Goal: Transaction & Acquisition: Purchase product/service

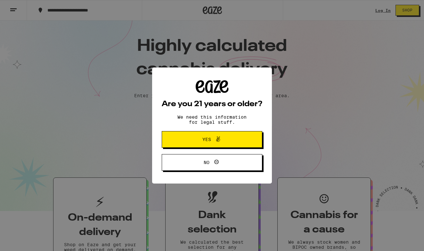
click at [213, 147] on button "Yes" at bounding box center [212, 139] width 101 height 17
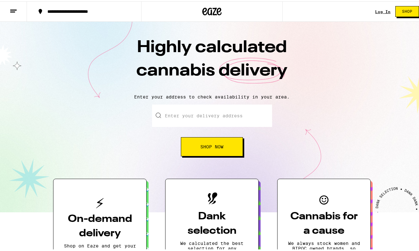
click at [376, 10] on link "Log In" at bounding box center [382, 10] width 15 height 4
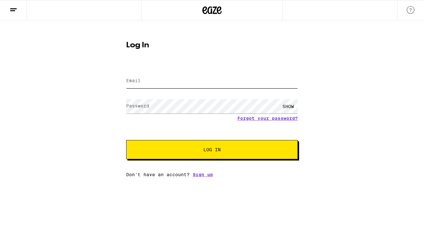
type input "michwright@gmail.com"
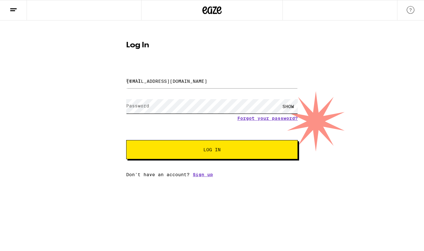
click at [212, 150] on button "Log In" at bounding box center [212, 149] width 172 height 19
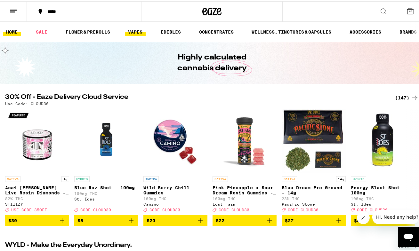
click at [137, 29] on link "VAPES" at bounding box center [135, 31] width 21 height 8
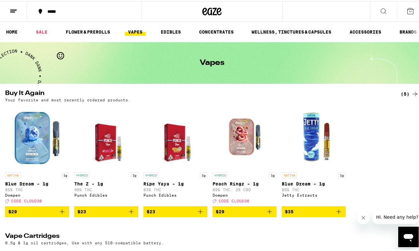
click at [201, 215] on icon "Add to bag" at bounding box center [201, 211] width 8 height 8
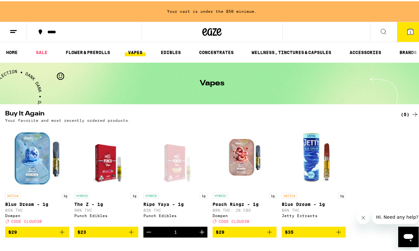
click at [130, 234] on icon "Add to bag" at bounding box center [131, 231] width 8 height 8
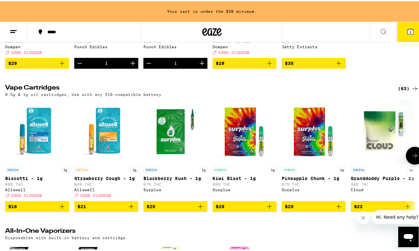
scroll to position [147, 0]
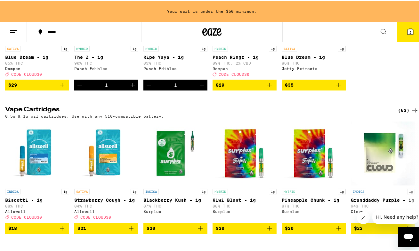
click at [411, 113] on icon at bounding box center [415, 109] width 8 height 8
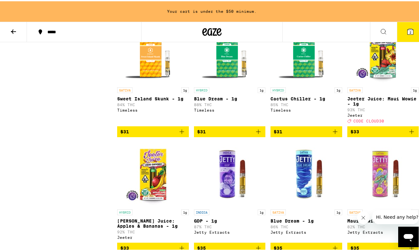
scroll to position [1001, 0]
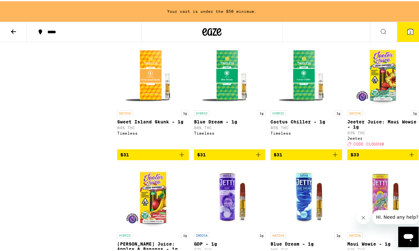
click at [223, 106] on img "Open page for Blue Dream - 1g from Timeless" at bounding box center [230, 74] width 64 height 64
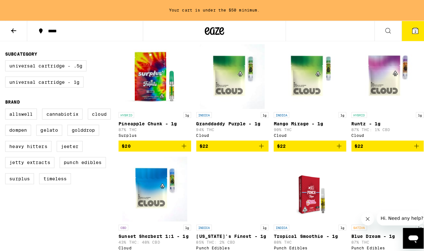
scroll to position [169, 0]
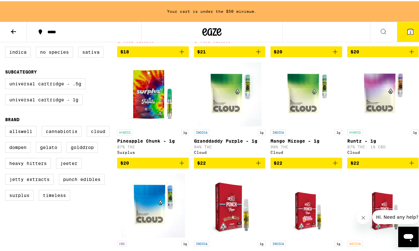
click at [408, 28] on icon at bounding box center [411, 31] width 8 height 8
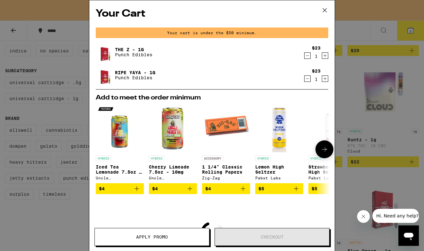
click at [322, 150] on icon at bounding box center [324, 150] width 8 height 8
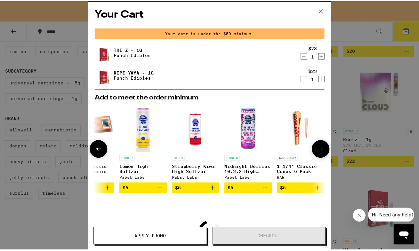
scroll to position [0, 158]
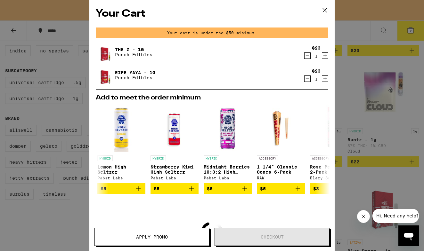
click at [327, 11] on icon at bounding box center [325, 10] width 10 height 10
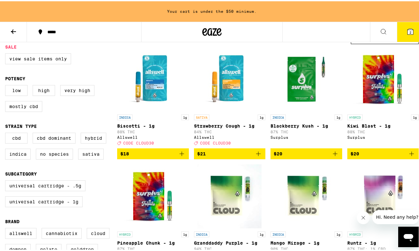
scroll to position [34, 0]
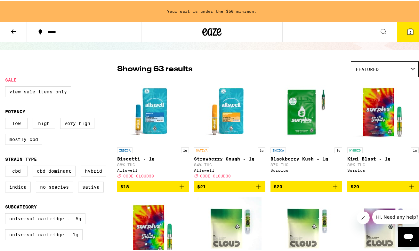
click at [20, 30] on button at bounding box center [13, 31] width 27 height 20
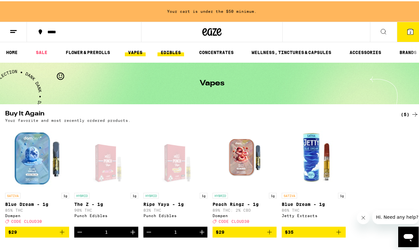
click at [178, 51] on link "EDIBLES" at bounding box center [171, 51] width 27 height 8
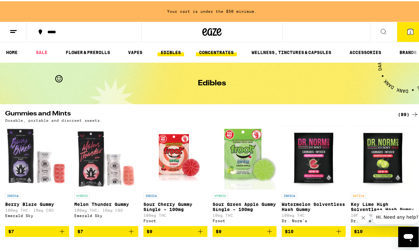
click at [219, 51] on link "CONCENTRATES" at bounding box center [216, 51] width 41 height 8
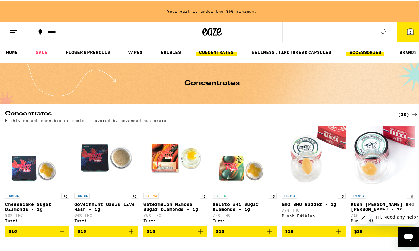
click at [363, 53] on link "ACCESSORIES" at bounding box center [365, 51] width 38 height 8
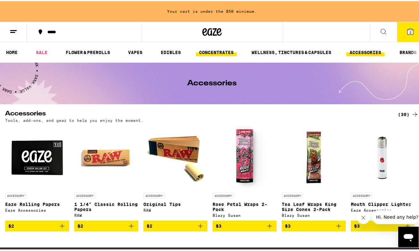
click at [229, 49] on link "CONCENTRATES" at bounding box center [216, 51] width 41 height 8
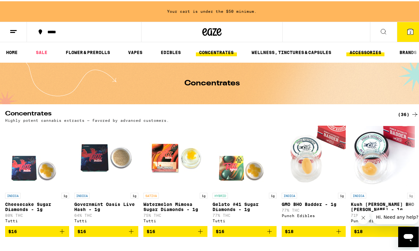
click at [357, 52] on link "ACCESSORIES" at bounding box center [365, 51] width 38 height 8
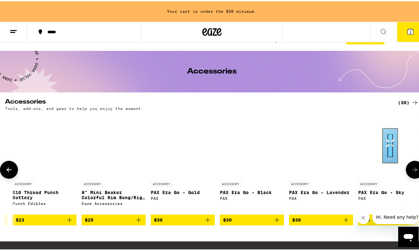
scroll to position [0, 1040]
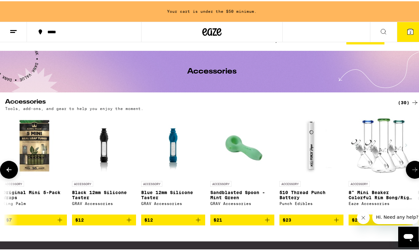
click at [315, 148] on img "Open page for 510 Thread Punch Battery from Punch Edibles" at bounding box center [311, 145] width 64 height 64
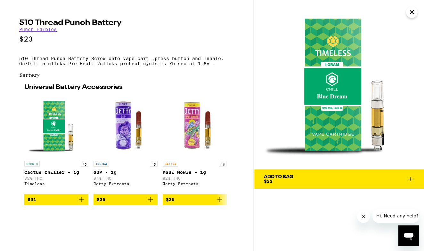
click at [414, 13] on icon "Close" at bounding box center [412, 12] width 8 height 10
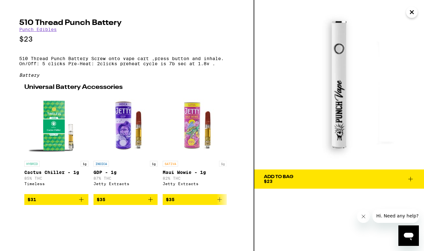
click at [410, 11] on icon "Close" at bounding box center [411, 12] width 3 height 3
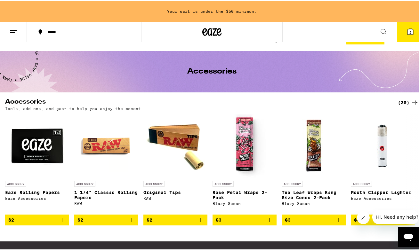
click at [11, 27] on icon at bounding box center [14, 31] width 8 height 8
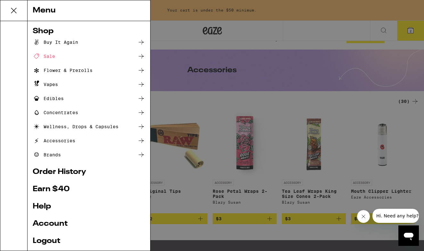
click at [56, 86] on div "Vapes" at bounding box center [45, 85] width 25 height 8
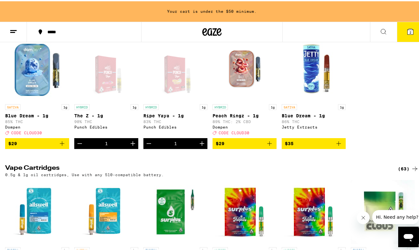
scroll to position [56, 0]
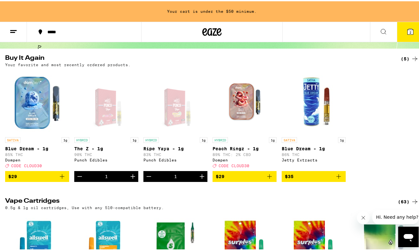
click at [412, 60] on icon at bounding box center [414, 57] width 5 height 4
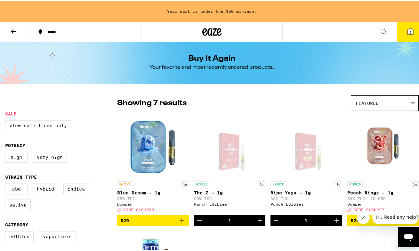
click at [6, 27] on button at bounding box center [13, 31] width 27 height 20
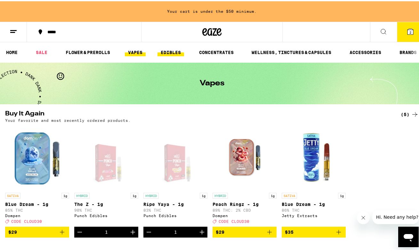
click at [180, 52] on link "EDIBLES" at bounding box center [171, 51] width 27 height 8
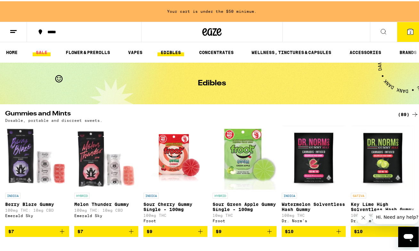
click at [44, 51] on link "SALE" at bounding box center [42, 51] width 18 height 8
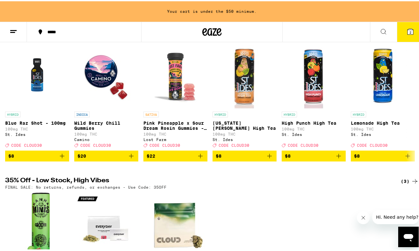
scroll to position [18, 0]
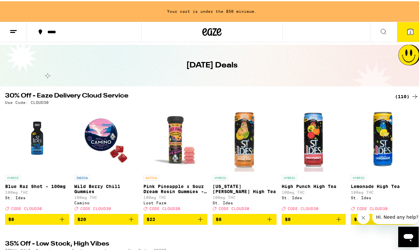
click at [411, 96] on icon at bounding box center [415, 96] width 8 height 8
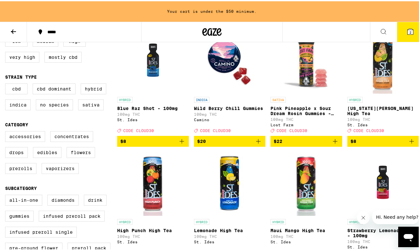
scroll to position [19, 0]
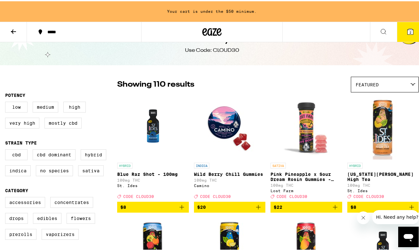
click at [369, 83] on span "Featured" at bounding box center [367, 83] width 23 height 5
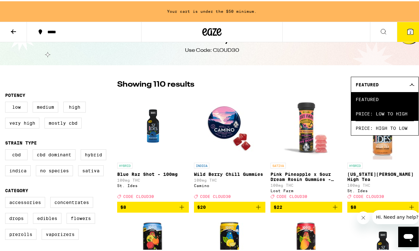
click at [362, 117] on span "Price: Low to High" at bounding box center [385, 112] width 58 height 14
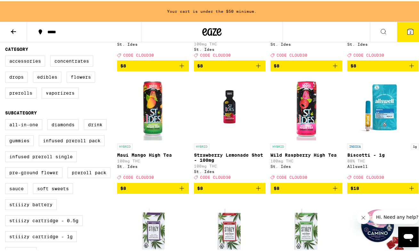
scroll to position [260, 0]
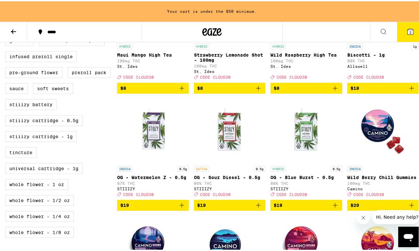
click at [304, 144] on img "Open page for OG - Blue Burst - 0.5g from STIIIZY" at bounding box center [306, 130] width 64 height 64
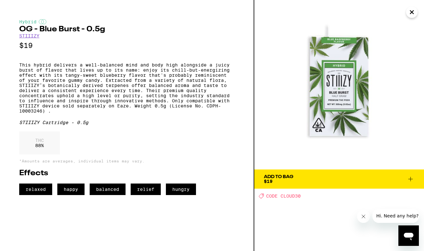
click at [411, 12] on icon "Close" at bounding box center [411, 12] width 3 height 3
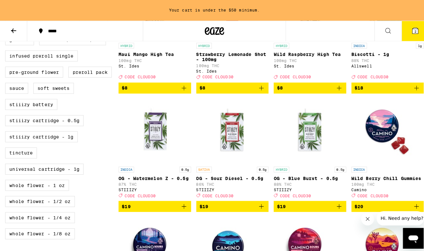
scroll to position [188, 0]
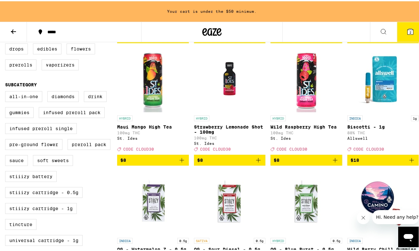
click at [408, 162] on icon "Add to bag" at bounding box center [412, 159] width 8 height 8
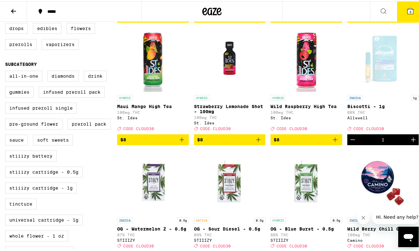
click at [371, 130] on span "CODE CLOUD30" at bounding box center [368, 128] width 31 height 4
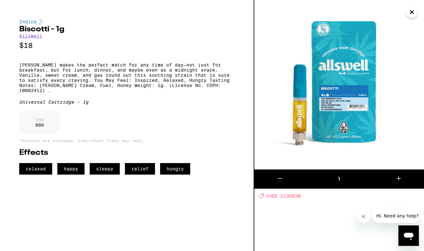
click at [295, 196] on span "CODE CLOUD30" at bounding box center [283, 196] width 35 height 5
copy span "CLOUD30"
click at [413, 13] on icon "Close" at bounding box center [411, 12] width 3 height 3
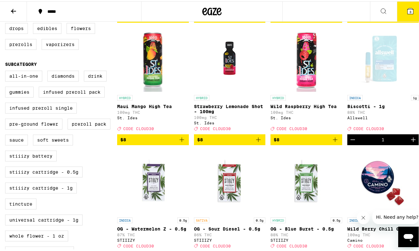
click at [407, 7] on icon at bounding box center [411, 10] width 8 height 8
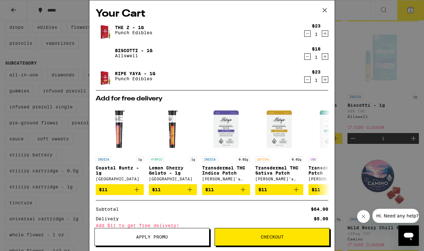
click at [304, 56] on icon "Decrement" at bounding box center [307, 57] width 6 height 8
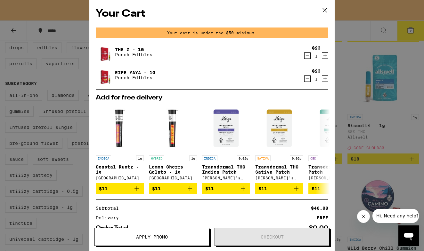
click at [324, 11] on icon at bounding box center [325, 10] width 10 height 10
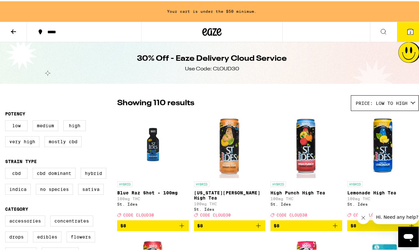
click at [14, 27] on icon at bounding box center [14, 31] width 8 height 8
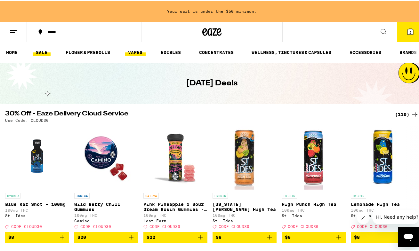
click at [140, 49] on link "VAPES" at bounding box center [135, 51] width 21 height 8
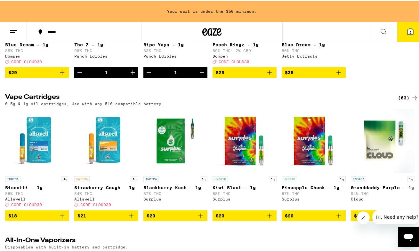
scroll to position [193, 0]
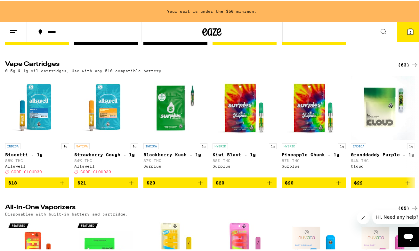
click at [412, 66] on icon at bounding box center [414, 63] width 5 height 4
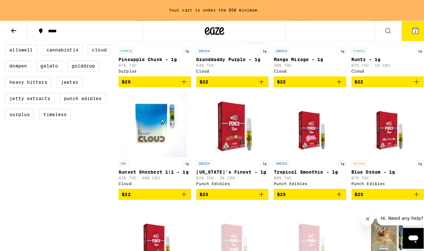
scroll to position [283, 0]
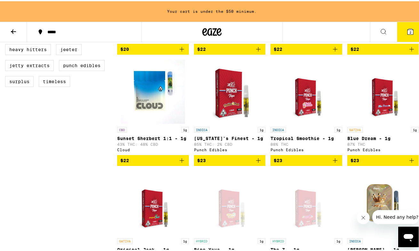
click at [331, 163] on icon "Add to bag" at bounding box center [335, 160] width 8 height 8
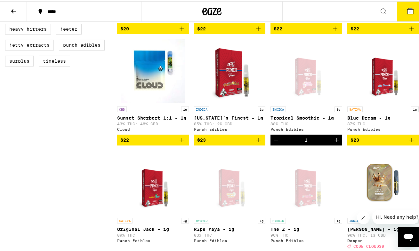
click at [410, 9] on button "3" at bounding box center [410, 10] width 27 height 20
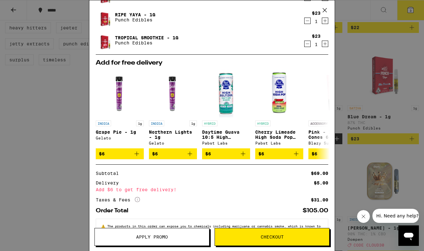
scroll to position [61, 0]
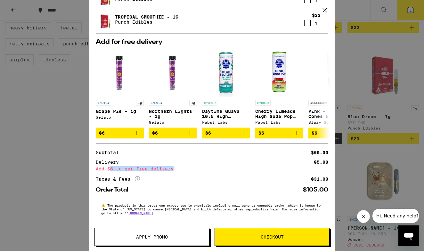
drag, startPoint x: 110, startPoint y: 166, endPoint x: 173, endPoint y: 169, distance: 62.2
click at [173, 169] on div "Add $6 to get free delivery!" at bounding box center [212, 169] width 232 height 4
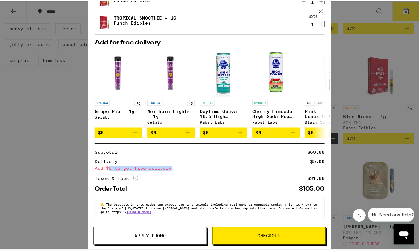
scroll to position [0, 0]
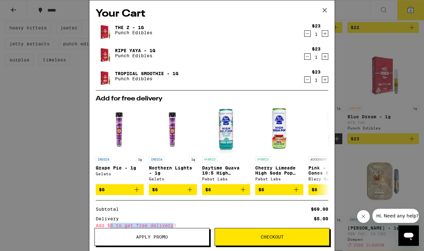
click at [304, 81] on icon "Decrement" at bounding box center [307, 80] width 6 height 8
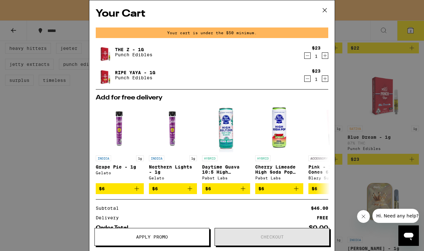
click at [327, 12] on icon at bounding box center [325, 10] width 10 height 10
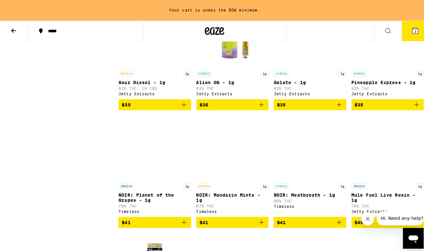
scroll to position [1247, 0]
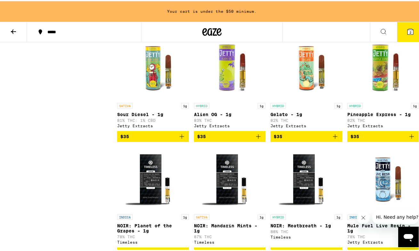
click at [409, 139] on icon "Add to bag" at bounding box center [412, 136] width 8 height 8
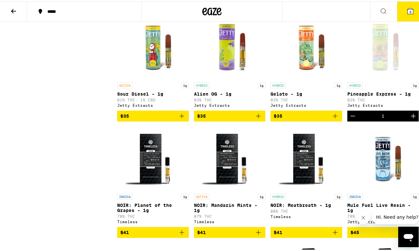
click at [409, 9] on span "3" at bounding box center [410, 11] width 2 height 4
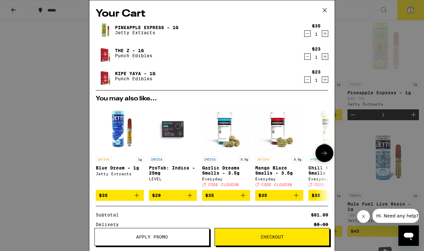
scroll to position [49, 0]
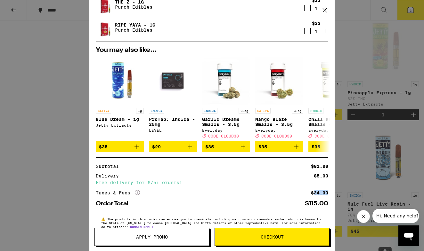
drag, startPoint x: 308, startPoint y: 198, endPoint x: 323, endPoint y: 197, distance: 15.5
click at [323, 195] on div "$34.00" at bounding box center [319, 193] width 17 height 4
click at [139, 195] on icon "More Info" at bounding box center [137, 192] width 5 height 5
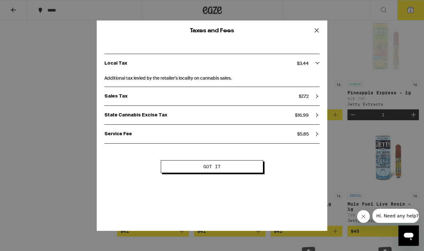
click at [213, 168] on span "Got it" at bounding box center [211, 167] width 17 height 4
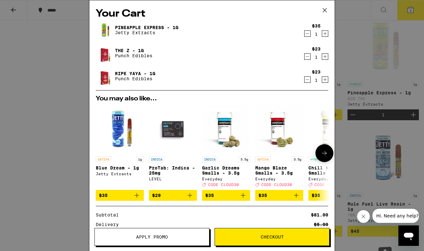
scroll to position [67, 0]
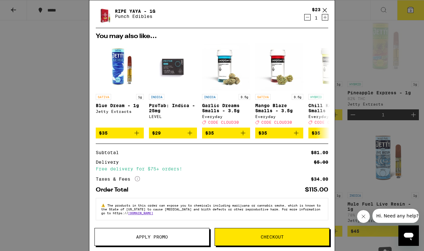
click at [270, 239] on span "Checkout" at bounding box center [272, 237] width 23 height 4
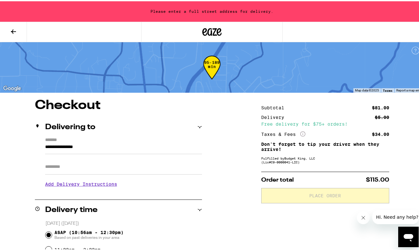
click at [164, 170] on input "Apt/Suite" at bounding box center [123, 165] width 157 height 15
click at [111, 144] on input "**********" at bounding box center [123, 147] width 157 height 11
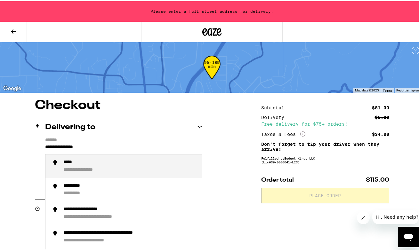
drag, startPoint x: 110, startPoint y: 148, endPoint x: 23, endPoint y: 143, distance: 86.9
type input "**********"
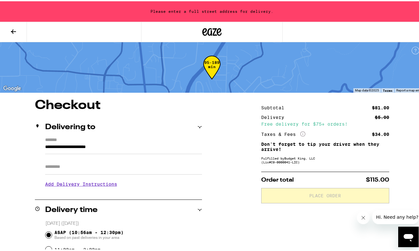
click at [84, 186] on h3 "Add Delivery Instructions" at bounding box center [123, 183] width 157 height 15
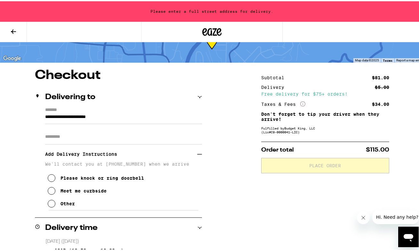
scroll to position [96, 0]
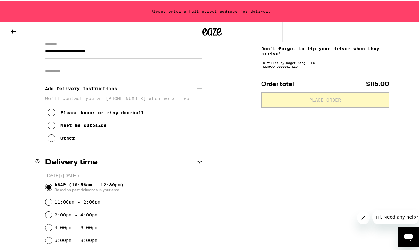
click at [52, 115] on icon at bounding box center [52, 112] width 8 height 8
click at [48, 141] on icon at bounding box center [52, 137] width 8 height 8
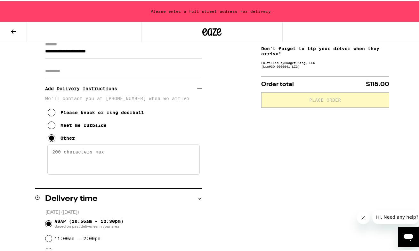
click at [97, 168] on textarea "Enter any other delivery instructions you want driver to know" at bounding box center [123, 158] width 152 height 30
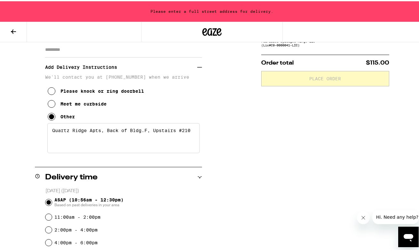
scroll to position [145, 0]
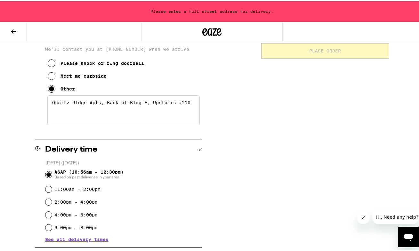
type textarea "Quartz Ridge Apts, Back of Bldg.F, Upstairs #210"
click at [48, 215] on input "4:00pm - 6:00pm" at bounding box center [48, 214] width 6 height 6
radio input "true"
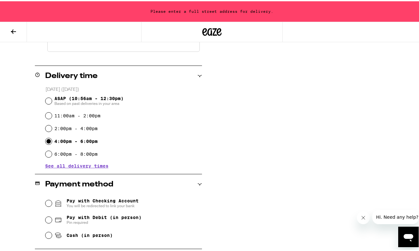
scroll to position [244, 0]
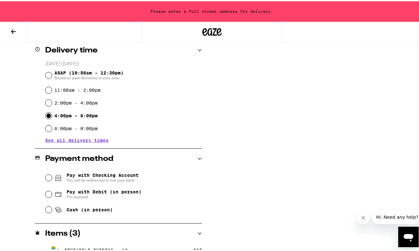
click at [49, 194] on input "Pay with Debit (in person) Pin required" at bounding box center [48, 193] width 6 height 6
radio input "true"
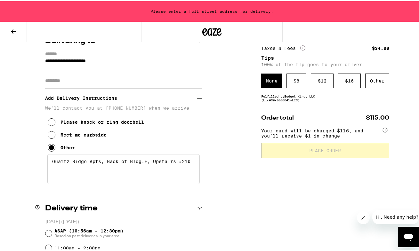
scroll to position [20, 0]
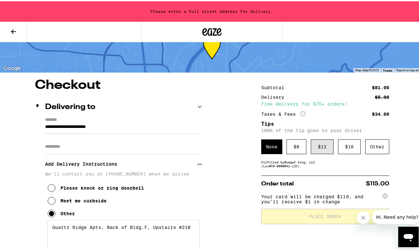
click at [327, 151] on div "$ 12" at bounding box center [322, 145] width 23 height 15
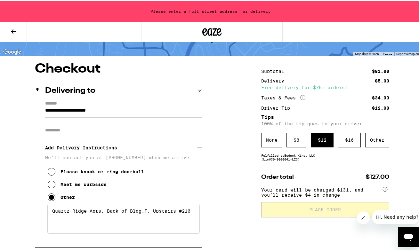
scroll to position [41, 0]
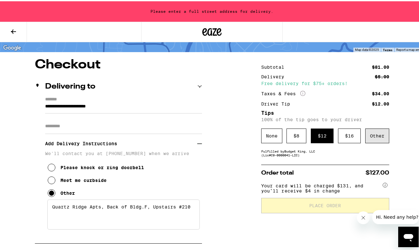
click at [365, 139] on div "Other" at bounding box center [377, 134] width 24 height 15
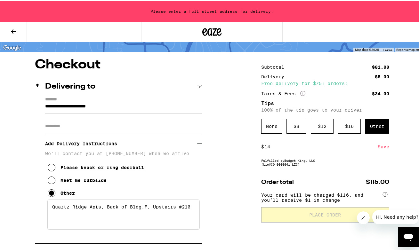
click at [378, 144] on div "Save" at bounding box center [384, 146] width 12 height 14
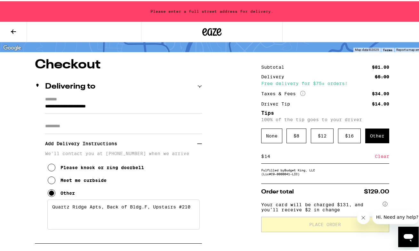
click at [327, 158] on input "14" at bounding box center [319, 155] width 111 height 6
type input "13"
click at [378, 158] on div "Save" at bounding box center [384, 155] width 12 height 14
click at [322, 140] on div "$ 12" at bounding box center [322, 134] width 23 height 15
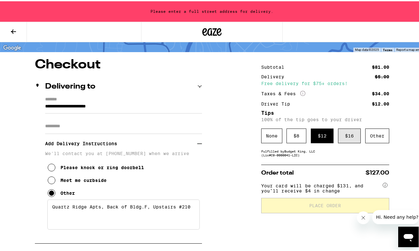
click at [341, 140] on div "$ 16" at bounding box center [349, 134] width 23 height 15
click at [325, 137] on div "$ 12" at bounding box center [322, 134] width 23 height 15
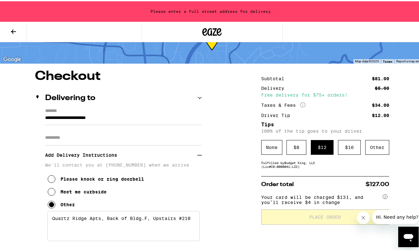
scroll to position [0, 0]
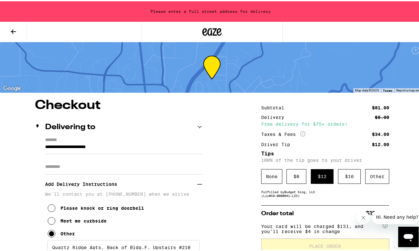
click at [119, 148] on input "**********" at bounding box center [123, 147] width 157 height 11
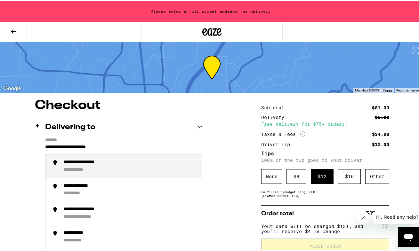
click at [116, 169] on div "**********" at bounding box center [129, 164] width 133 height 13
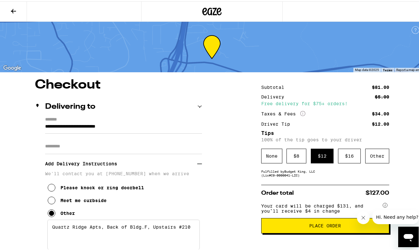
click at [100, 125] on input "**********" at bounding box center [123, 127] width 157 height 11
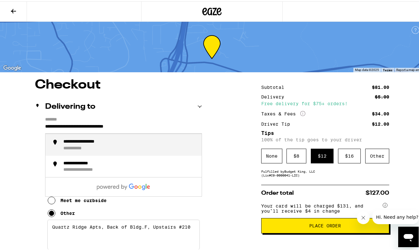
click at [105, 126] on input "**********" at bounding box center [123, 127] width 157 height 11
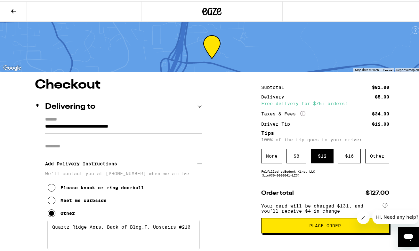
click at [114, 125] on input "**********" at bounding box center [123, 127] width 157 height 11
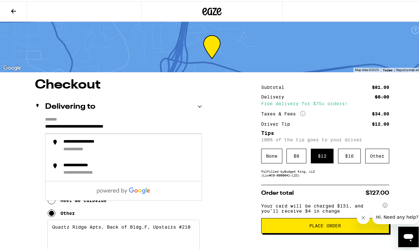
type input "**********"
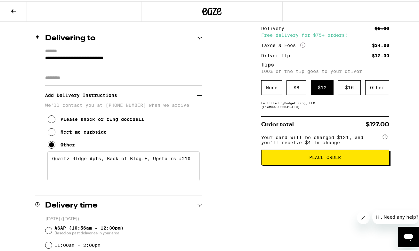
scroll to position [3, 0]
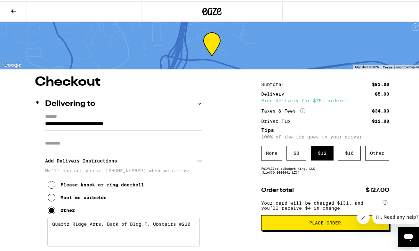
click at [309, 224] on span "Place Order" at bounding box center [325, 222] width 32 height 4
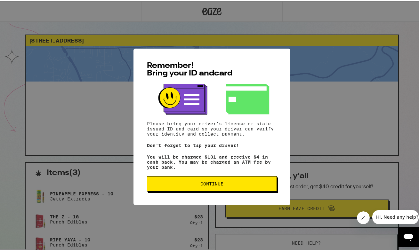
click at [225, 185] on span "Continue" at bounding box center [211, 183] width 119 height 4
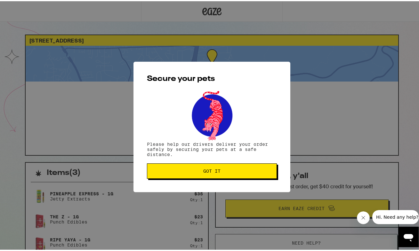
click at [206, 167] on button "Got it" at bounding box center [212, 169] width 130 height 15
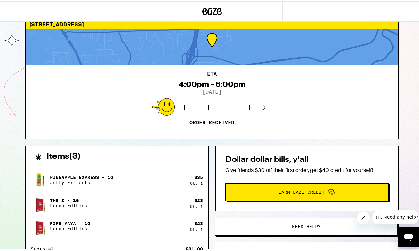
scroll to position [12, 0]
